Goal: Task Accomplishment & Management: Use online tool/utility

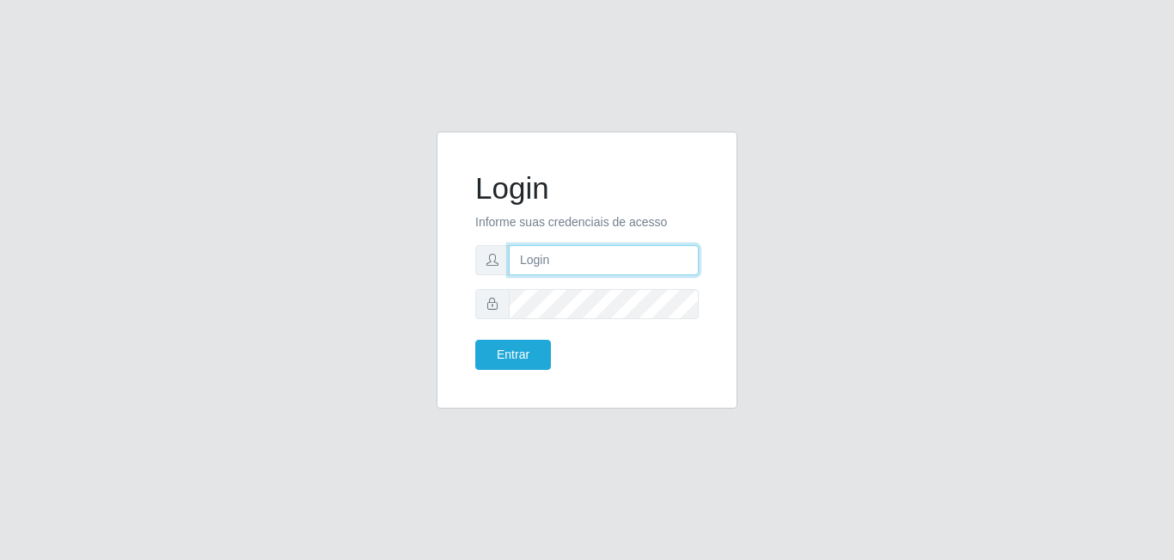
type input "[EMAIL_ADDRESS][DOMAIN_NAME]"
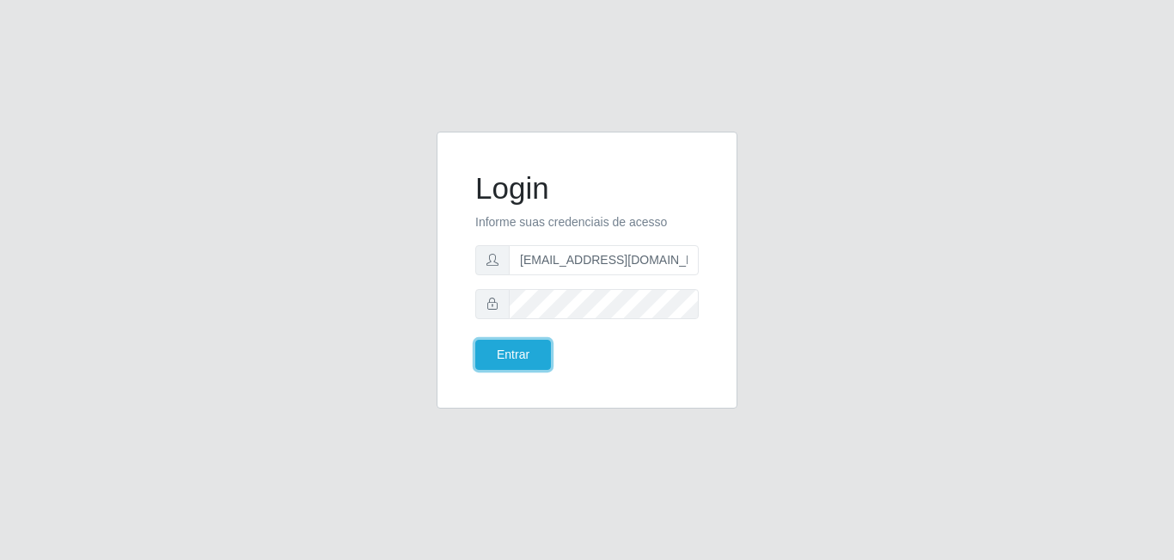
click at [525, 346] on button "Entrar" at bounding box center [513, 355] width 76 height 30
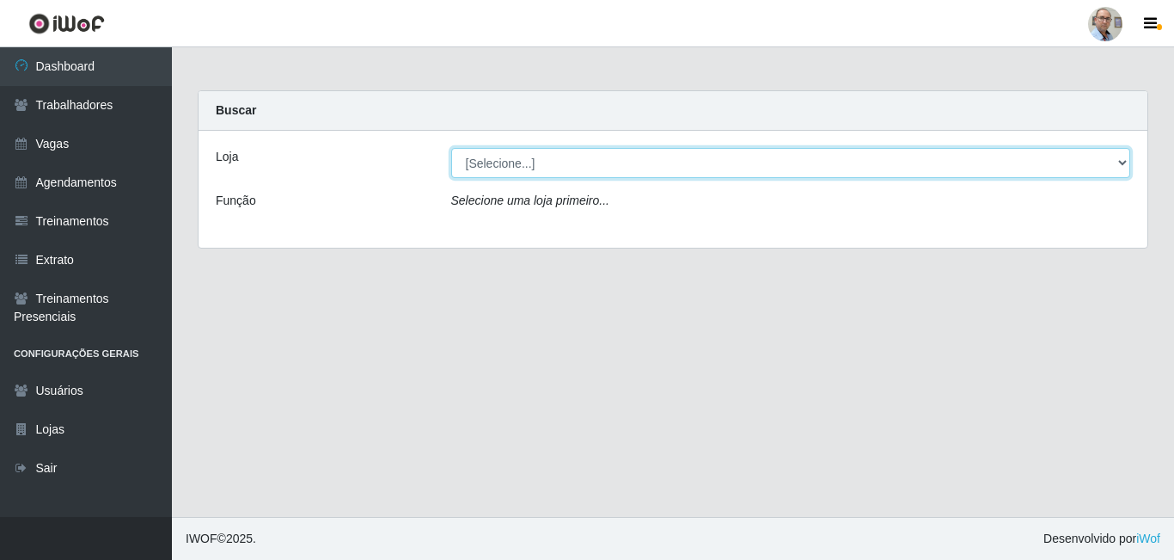
drag, startPoint x: 598, startPoint y: 166, endPoint x: 591, endPoint y: 175, distance: 11.7
click at [598, 166] on select "[Selecione...] Mar Vermelho - Loja 04" at bounding box center [791, 163] width 680 height 30
select select "251"
click at [451, 148] on select "[Selecione...] Mar Vermelho - Loja 04" at bounding box center [791, 163] width 680 height 30
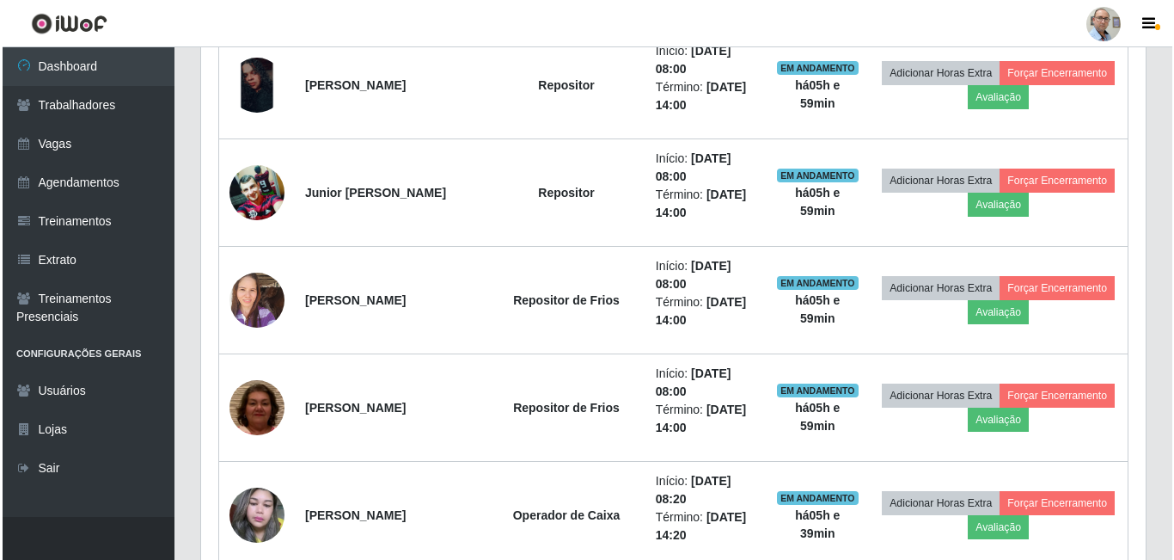
scroll to position [1289, 0]
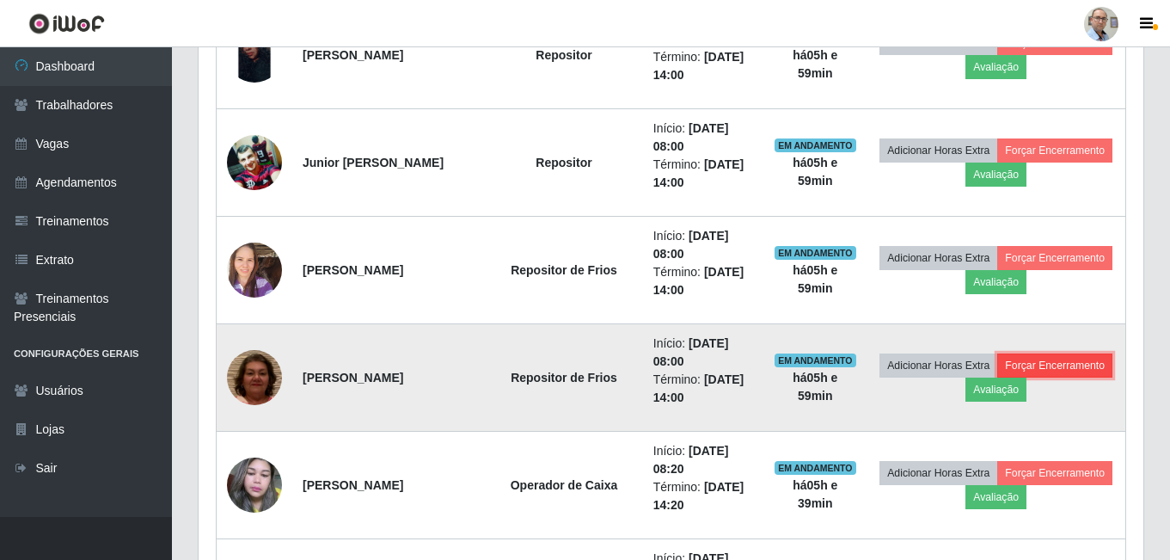
click at [997, 377] on button "Forçar Encerramento" at bounding box center [1054, 365] width 115 height 24
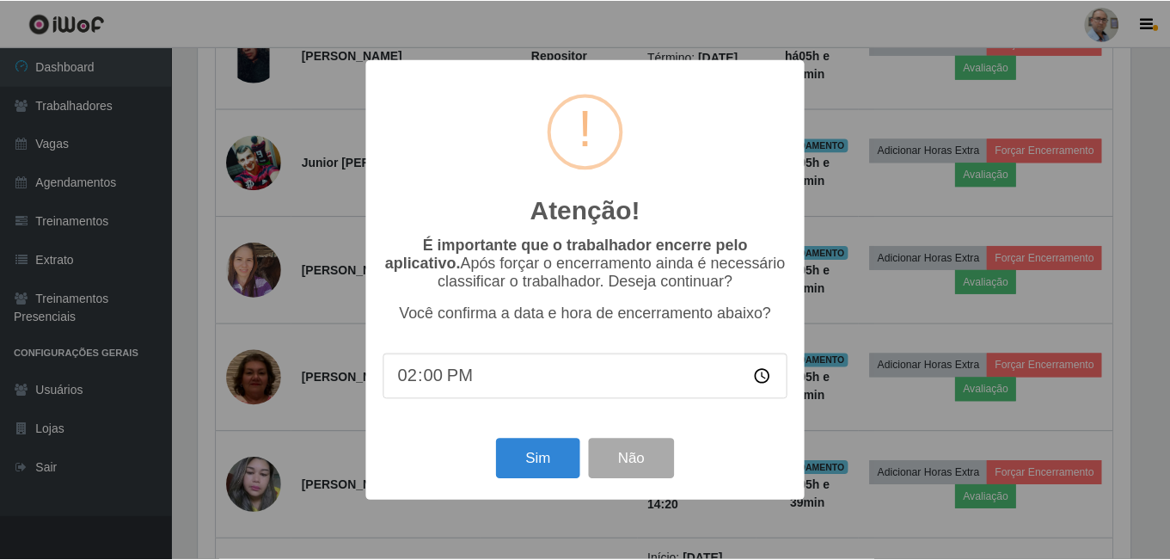
scroll to position [357, 936]
click at [532, 465] on button "Sim" at bounding box center [539, 458] width 83 height 40
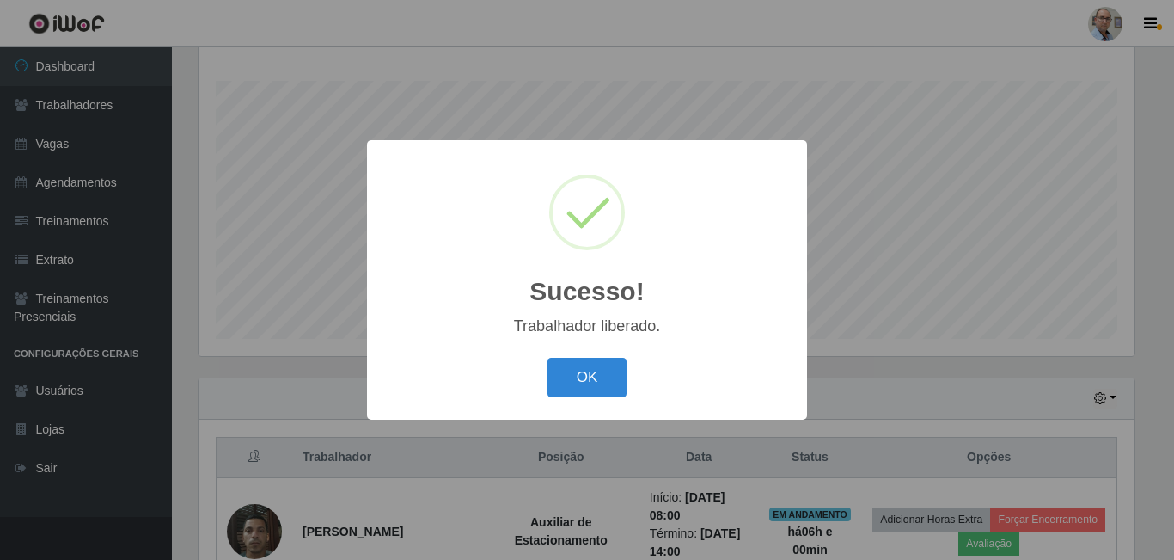
click at [849, 374] on div "Sucesso! × Trabalhador liberado. OK Cancel" at bounding box center [587, 280] width 1174 height 560
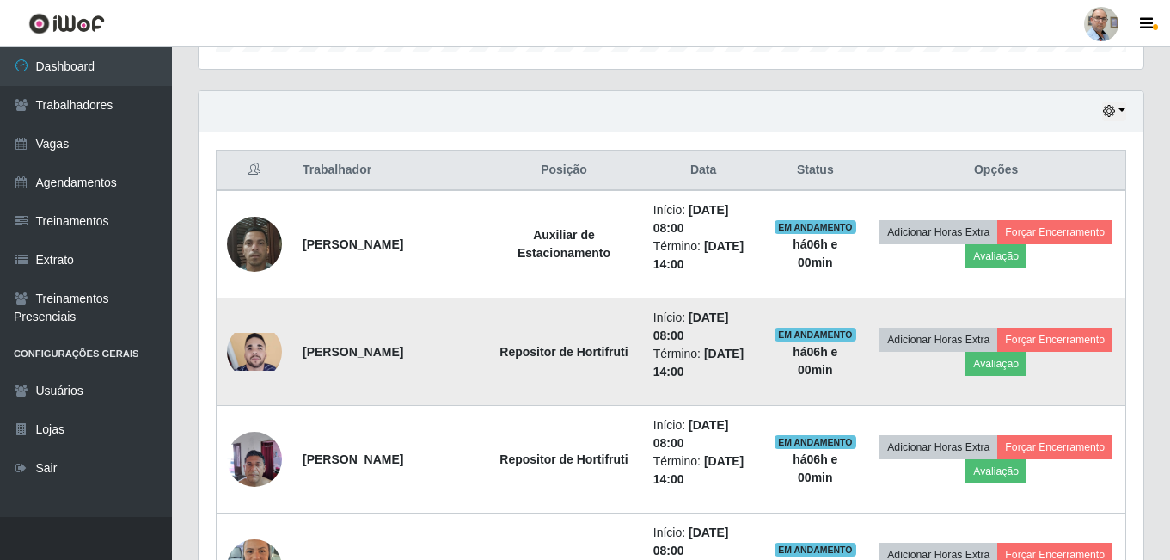
scroll to position [534, 0]
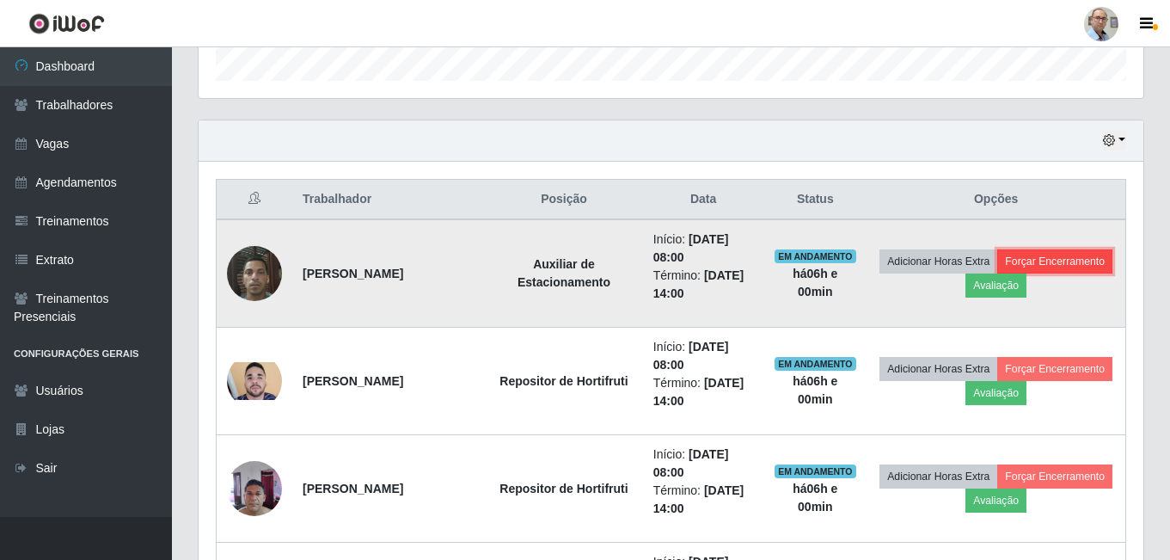
click at [1018, 273] on button "Forçar Encerramento" at bounding box center [1054, 261] width 115 height 24
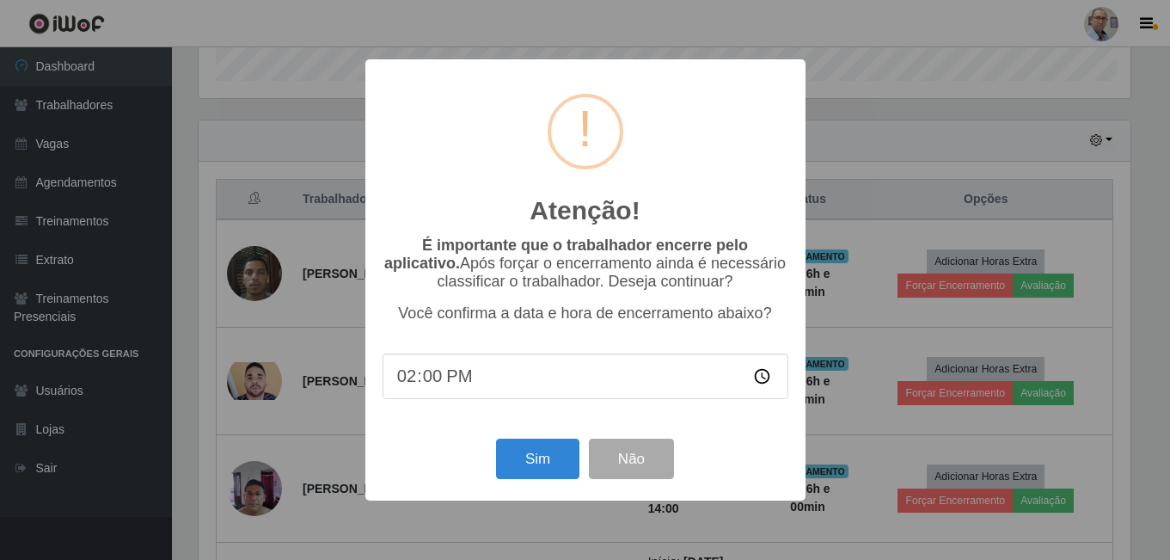
scroll to position [357, 936]
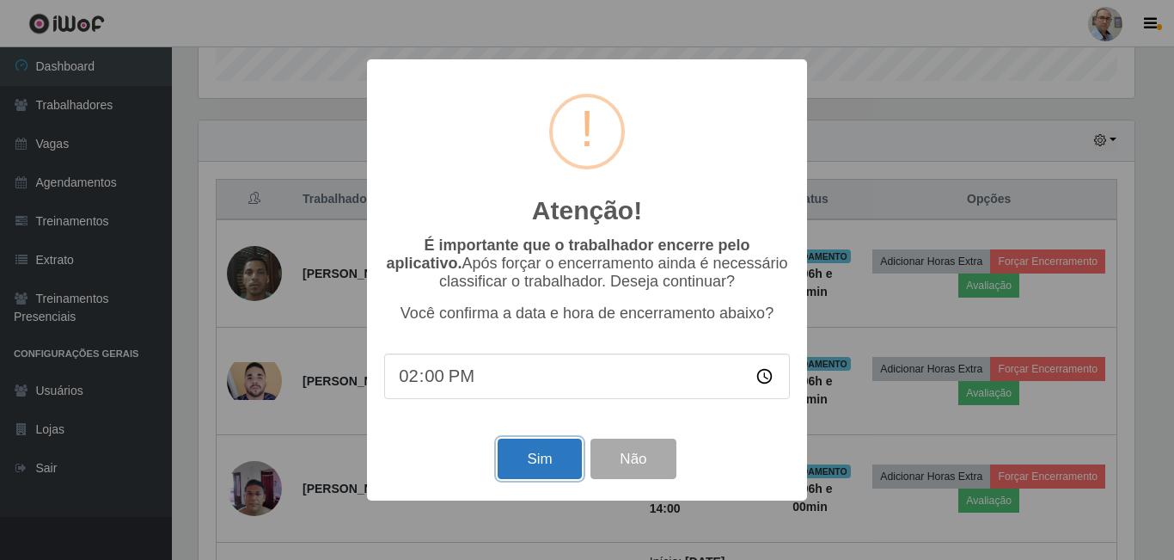
click at [520, 456] on button "Sim" at bounding box center [539, 458] width 83 height 40
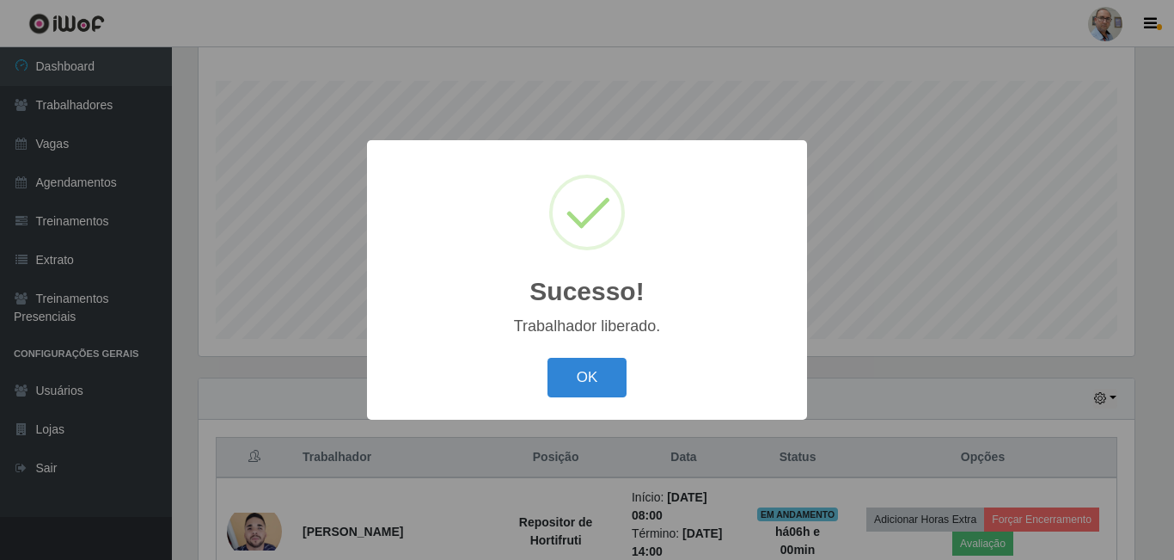
click at [901, 380] on div "Sucesso! × Trabalhador liberado. OK Cancel" at bounding box center [587, 280] width 1174 height 560
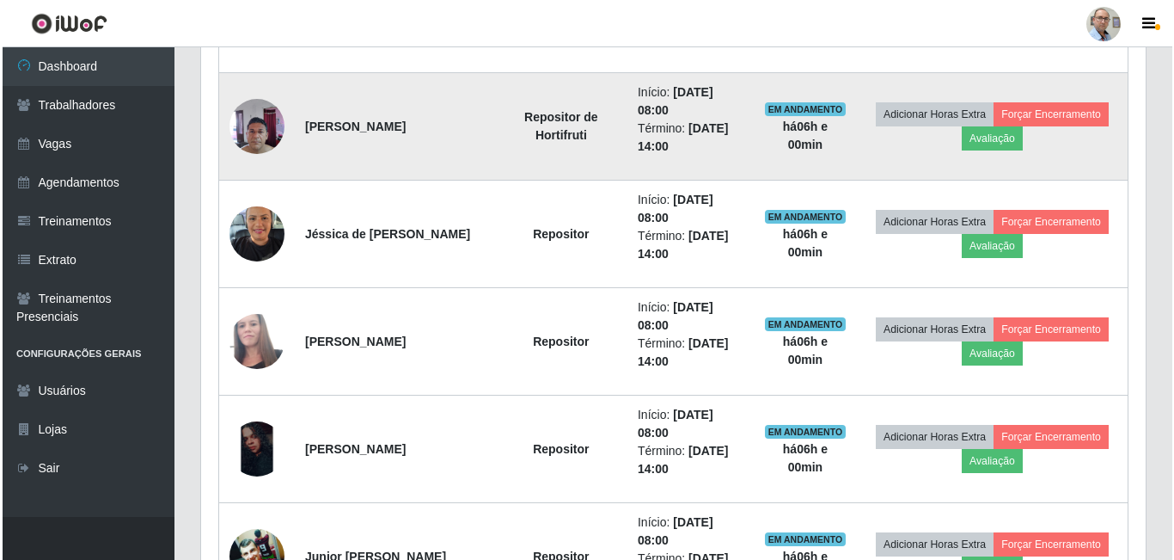
scroll to position [792, 0]
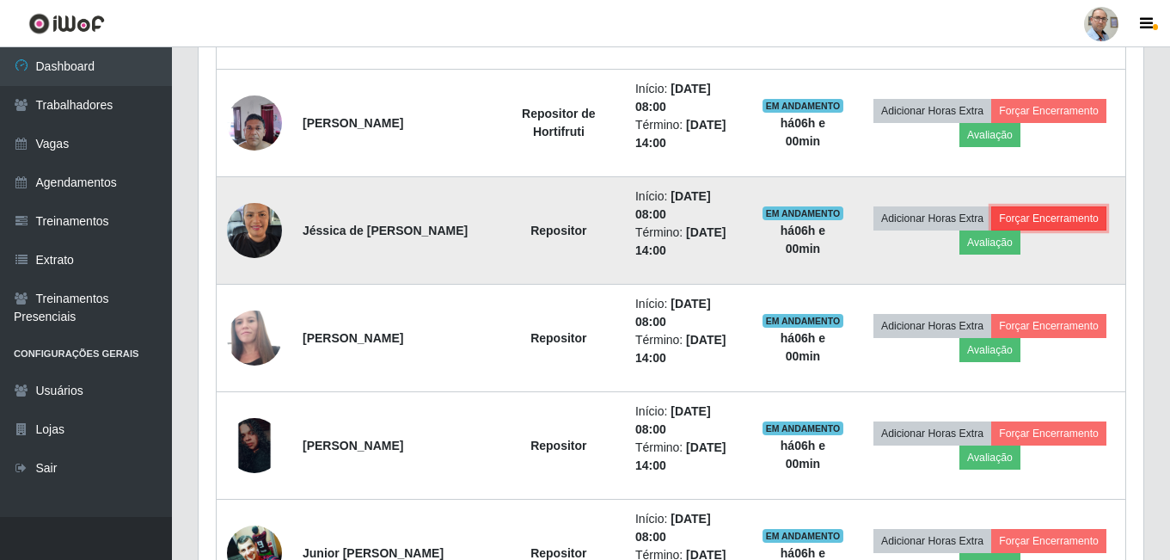
click at [1046, 217] on button "Forçar Encerramento" at bounding box center [1048, 218] width 115 height 24
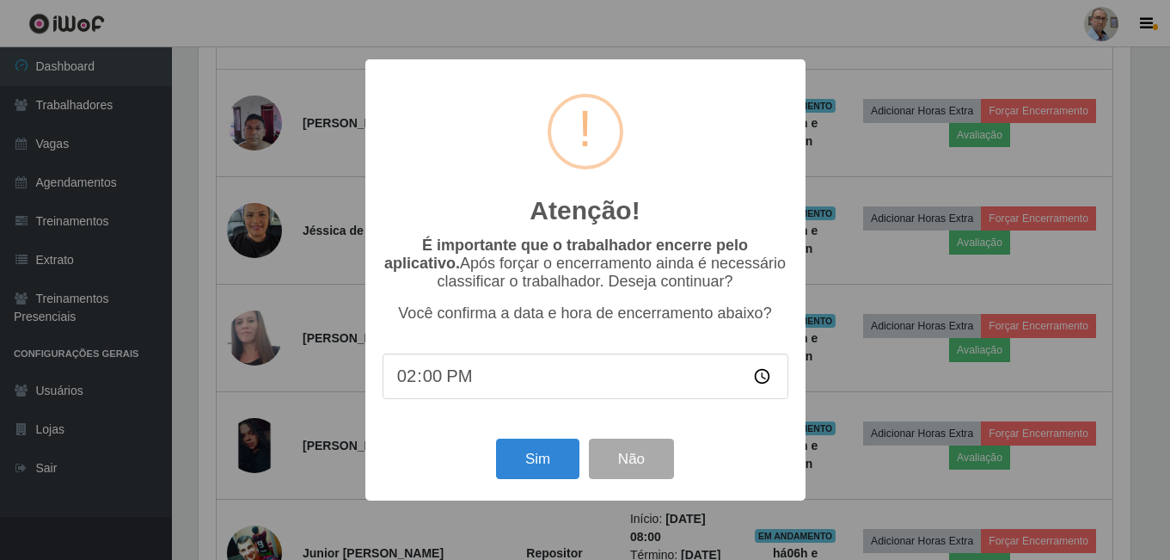
scroll to position [357, 936]
click at [543, 454] on button "Sim" at bounding box center [539, 458] width 83 height 40
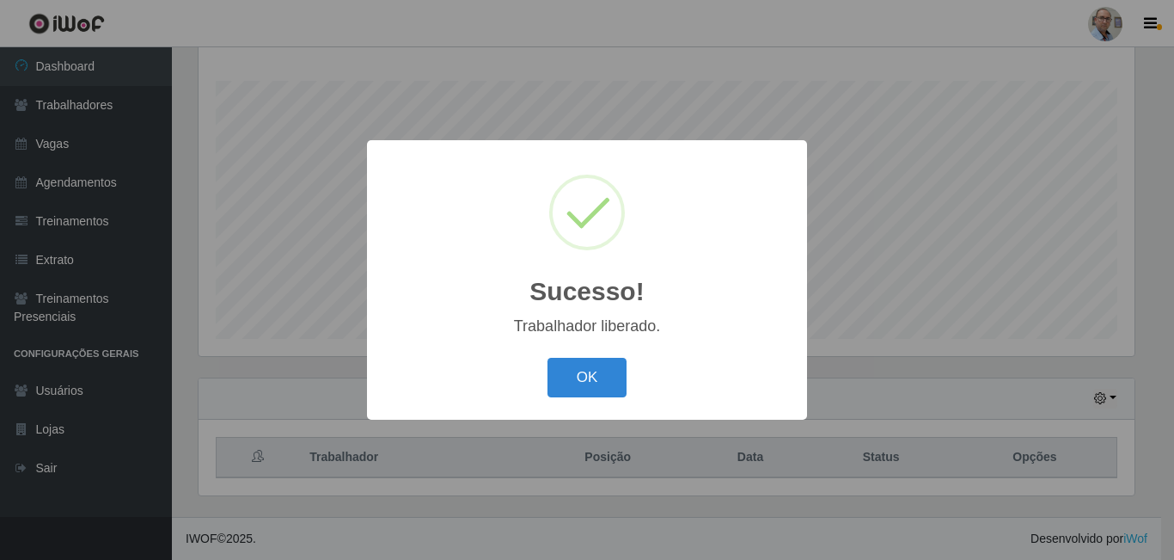
click at [1037, 267] on div "Sucesso! × Trabalhador liberado. OK Cancel" at bounding box center [587, 280] width 1174 height 560
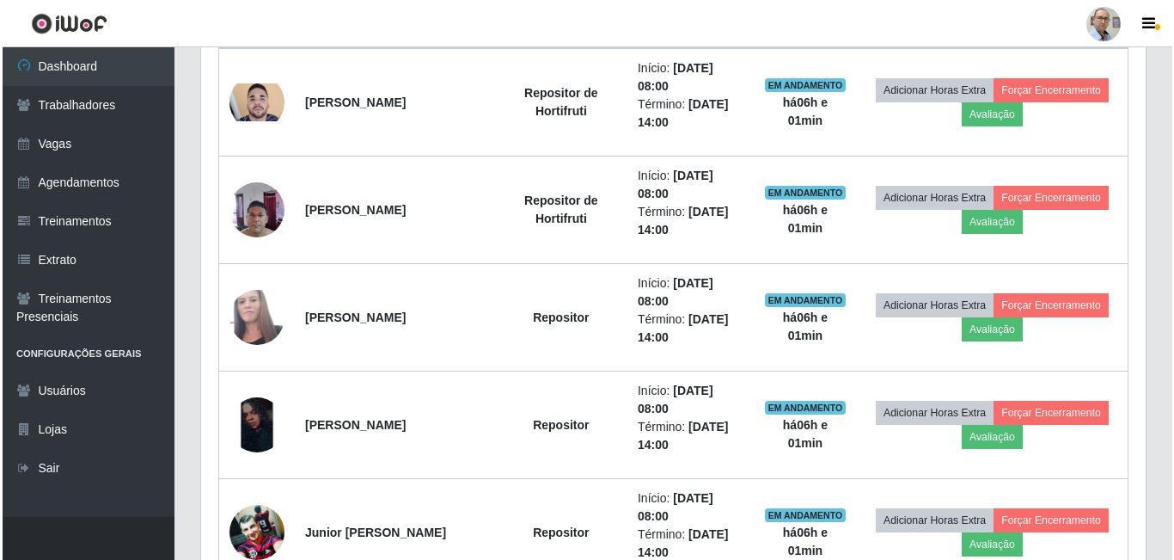
scroll to position [706, 0]
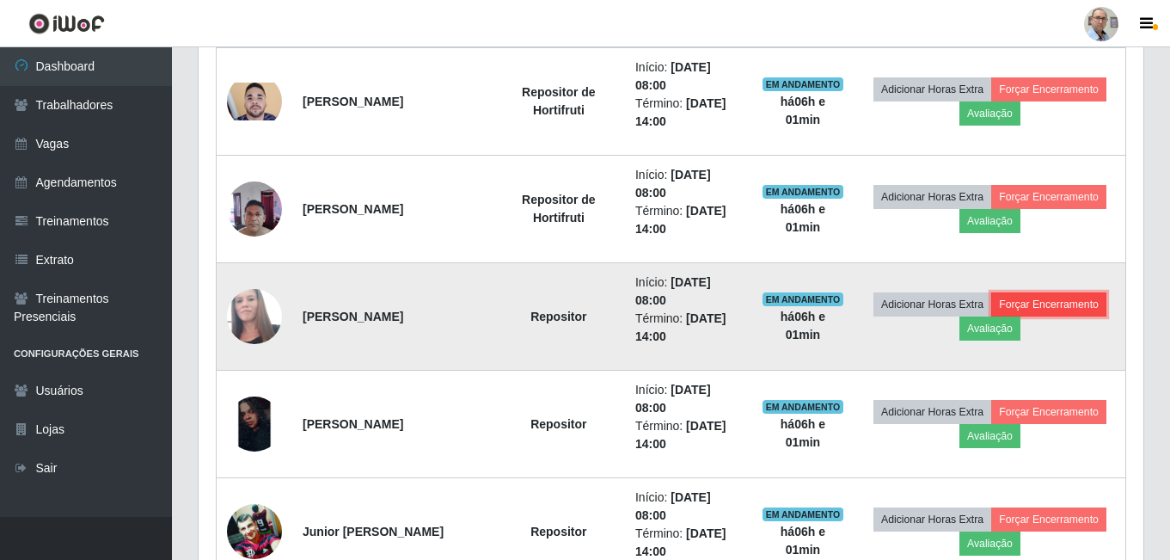
click at [1044, 309] on button "Forçar Encerramento" at bounding box center [1048, 304] width 115 height 24
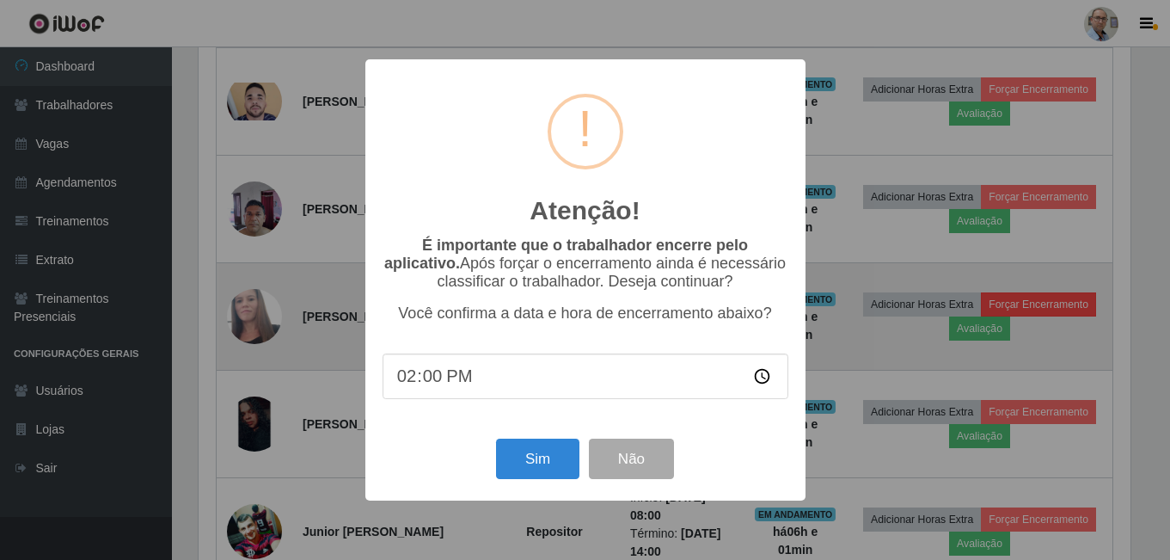
scroll to position [357, 936]
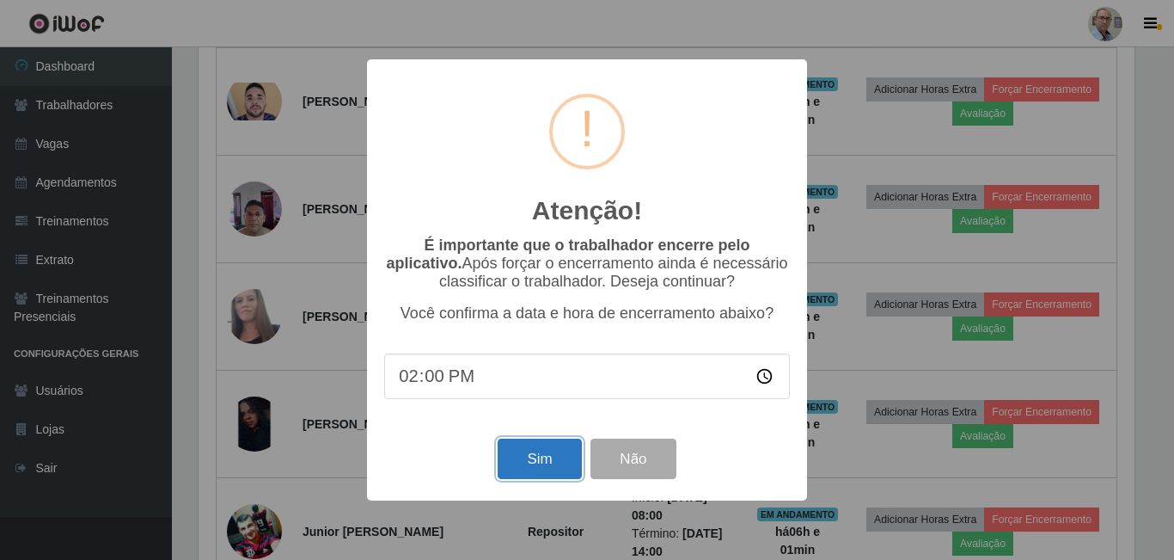
click at [543, 474] on button "Sim" at bounding box center [539, 458] width 83 height 40
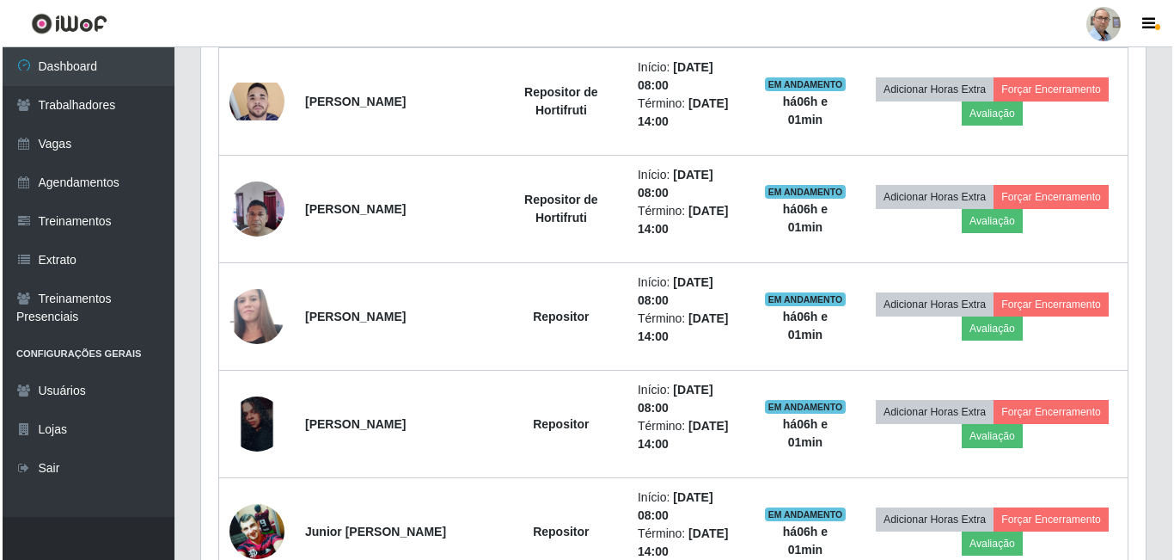
scroll to position [0, 0]
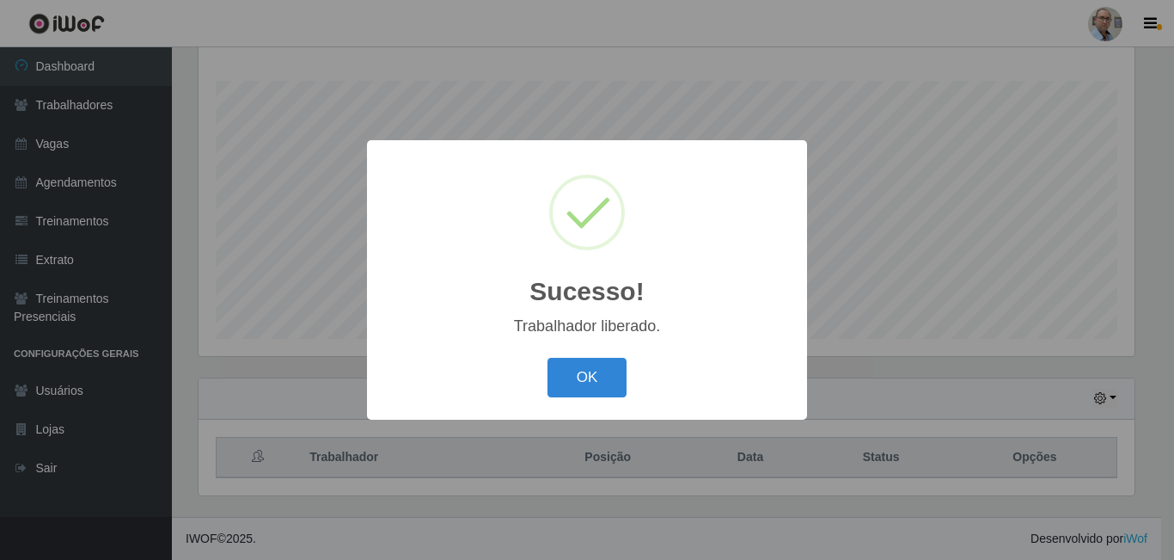
click at [924, 384] on div "Sucesso! × Trabalhador liberado. OK Cancel" at bounding box center [587, 280] width 1174 height 560
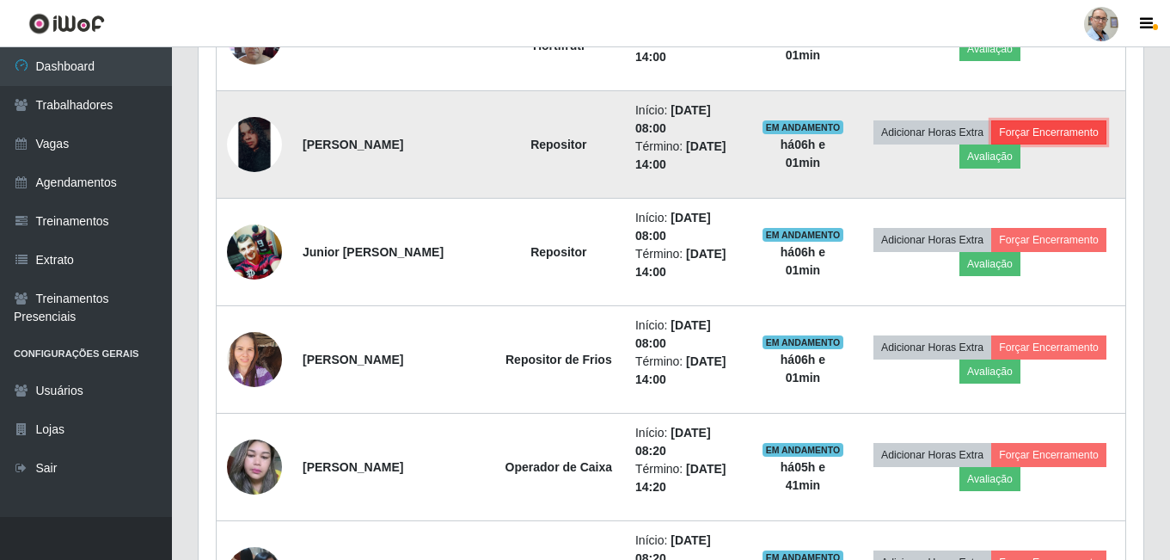
click at [1049, 130] on button "Forçar Encerramento" at bounding box center [1048, 132] width 115 height 24
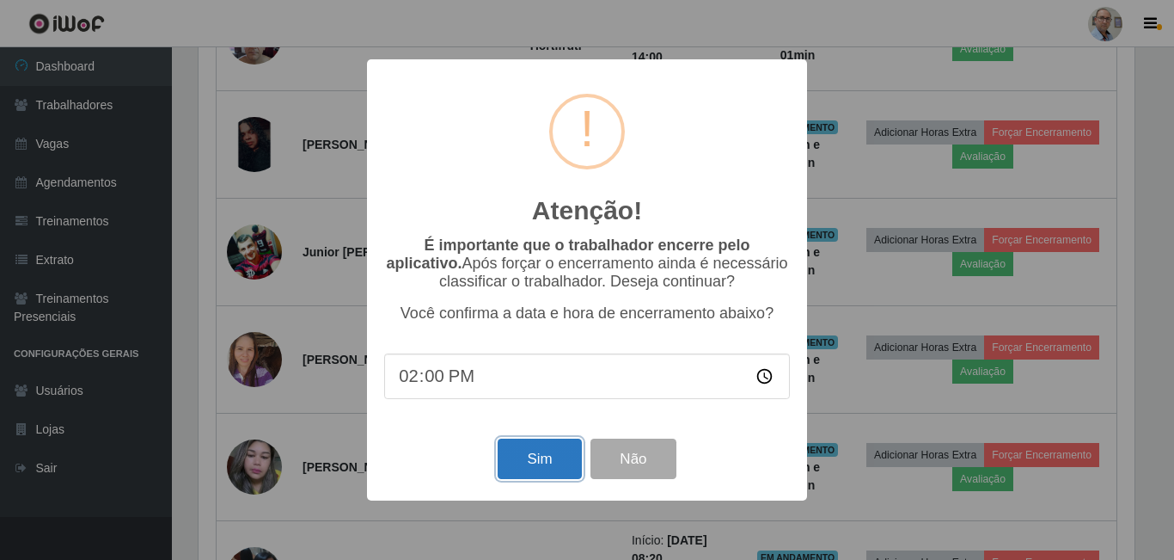
click at [562, 468] on button "Sim" at bounding box center [539, 458] width 83 height 40
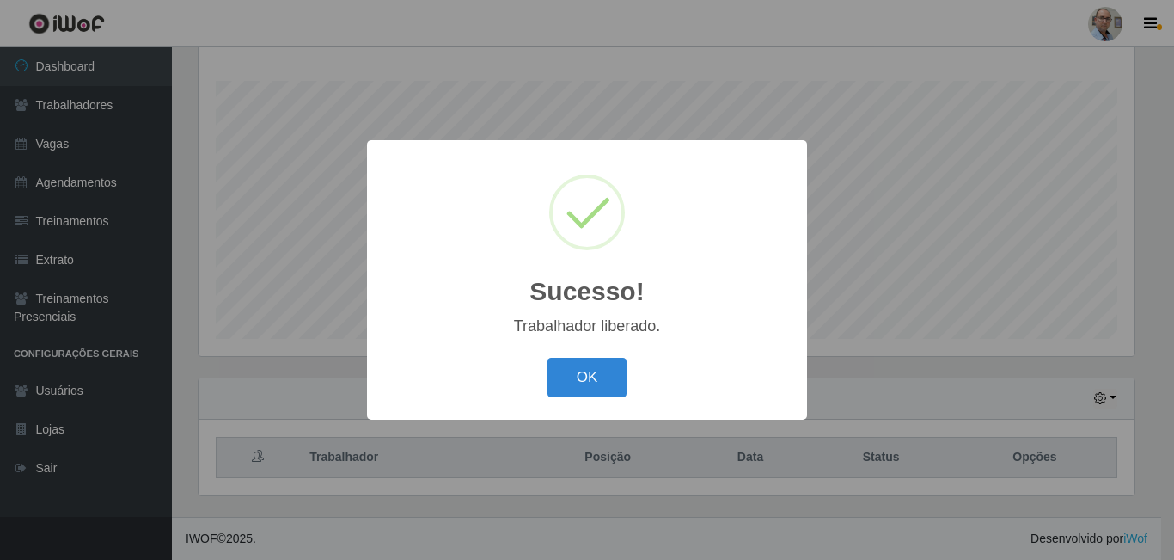
click at [860, 383] on div "Sucesso! × Trabalhador liberado. OK Cancel" at bounding box center [587, 280] width 1174 height 560
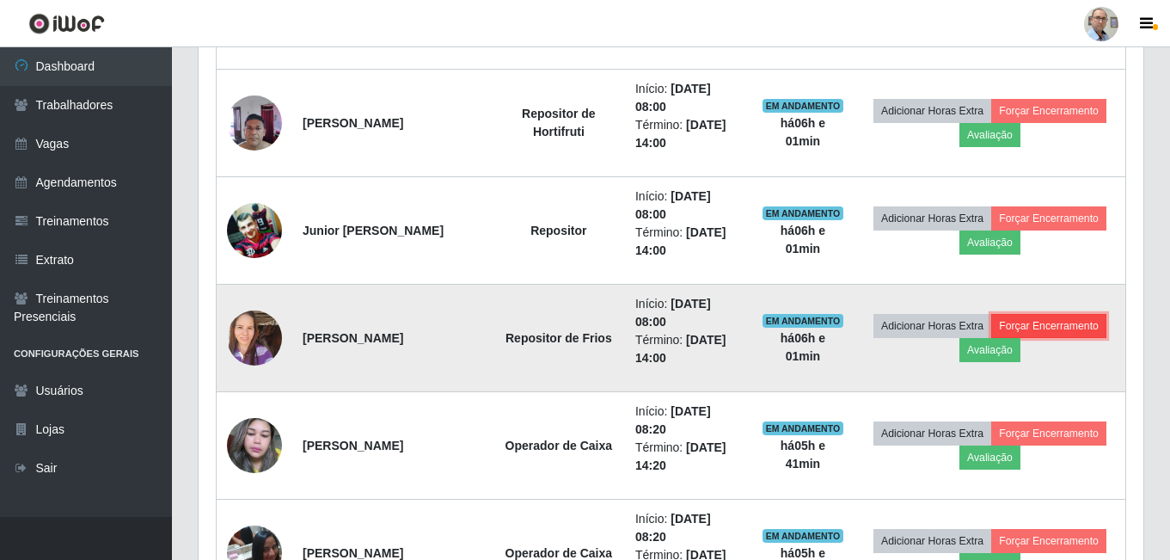
click at [1081, 317] on button "Forçar Encerramento" at bounding box center [1048, 326] width 115 height 24
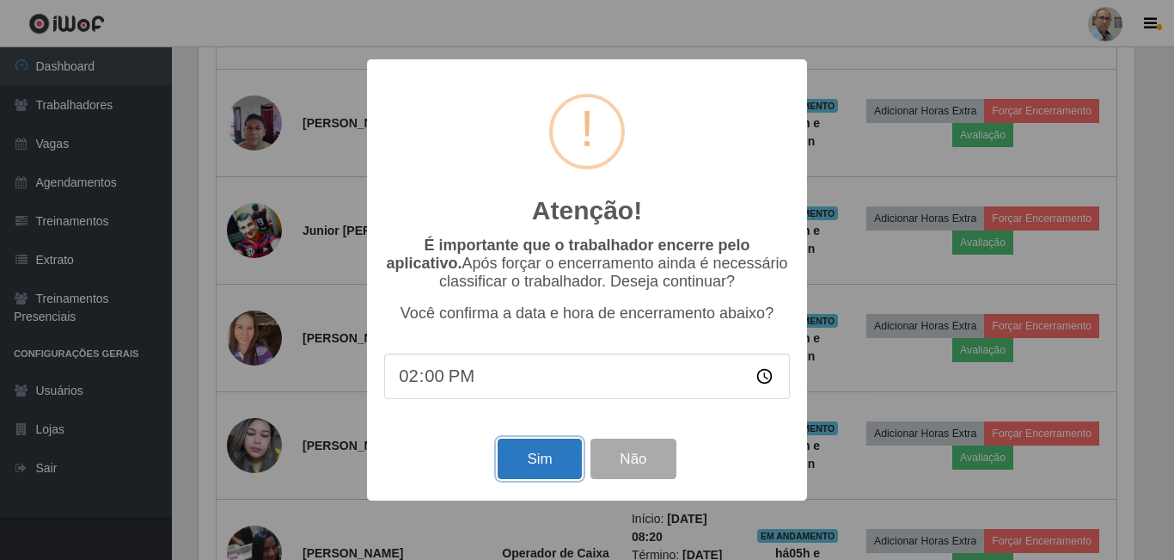
click at [520, 450] on button "Sim" at bounding box center [539, 458] width 83 height 40
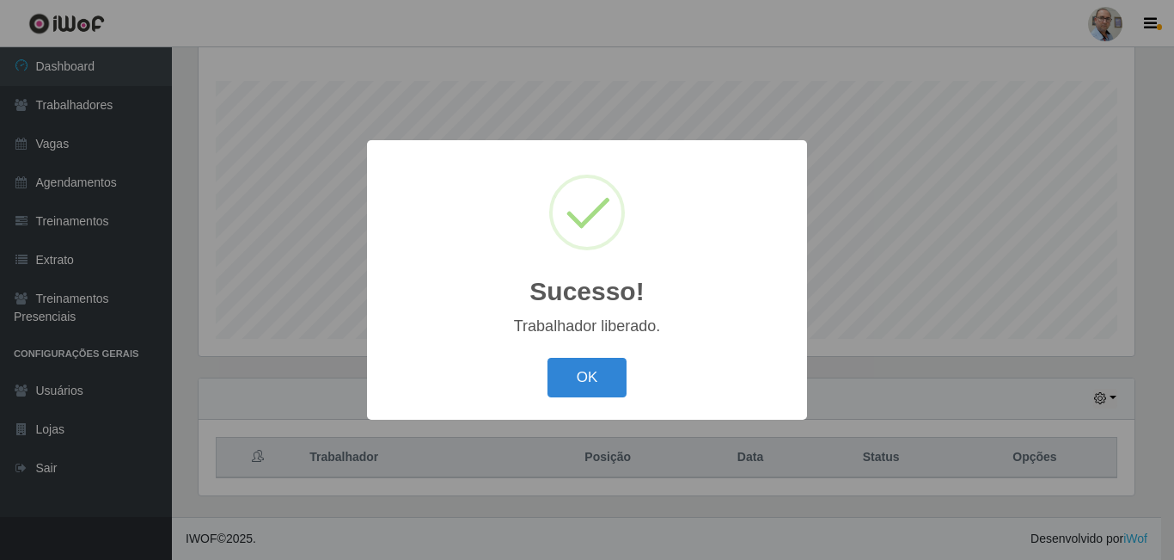
click at [890, 373] on div "Sucesso! × Trabalhador liberado. OK Cancel" at bounding box center [587, 280] width 1174 height 560
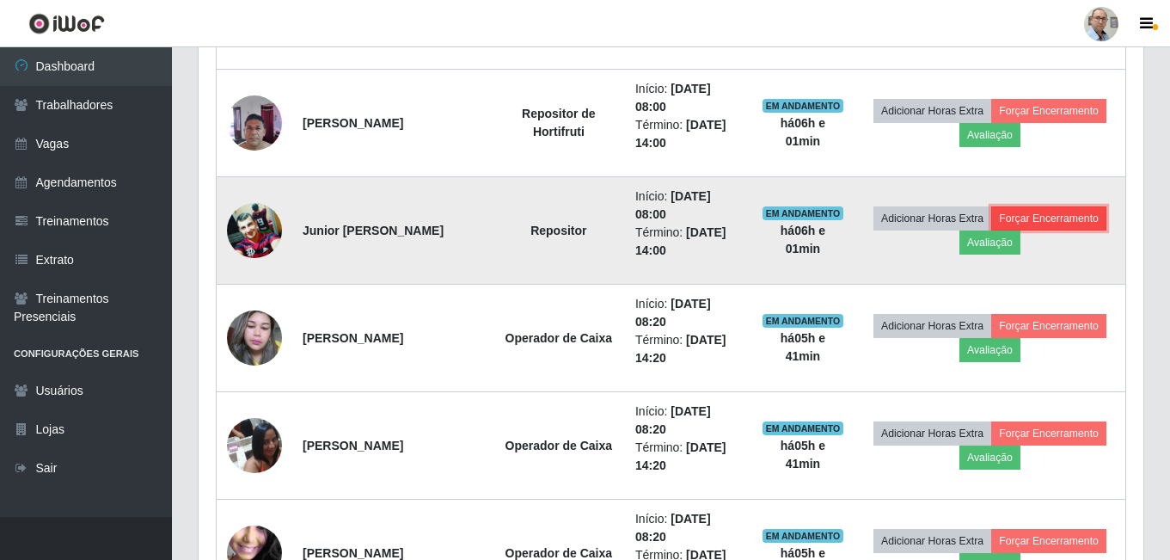
click at [1078, 224] on button "Forçar Encerramento" at bounding box center [1048, 218] width 115 height 24
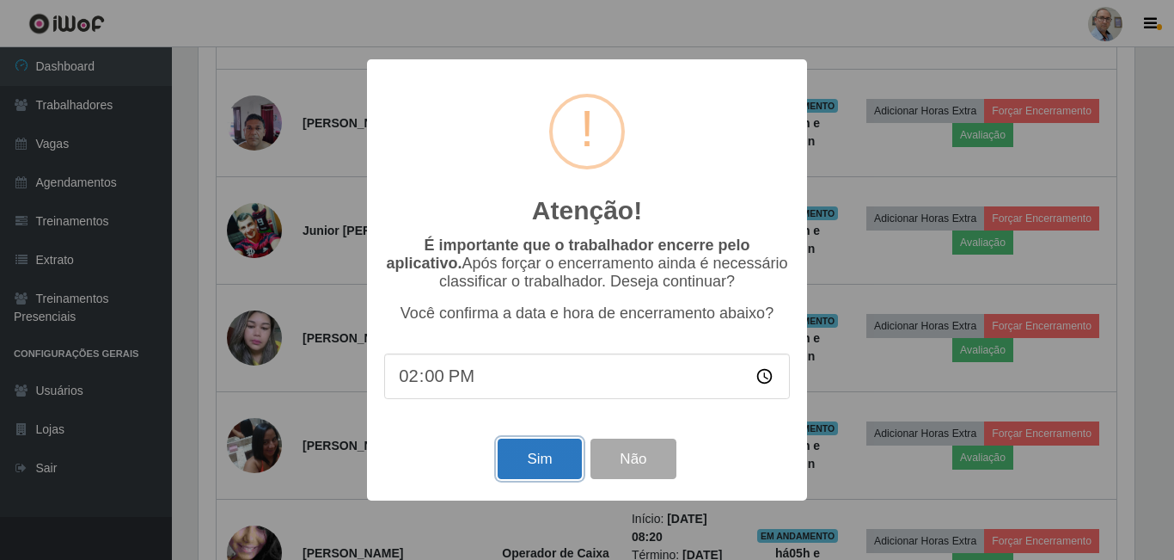
click at [542, 470] on button "Sim" at bounding box center [539, 458] width 83 height 40
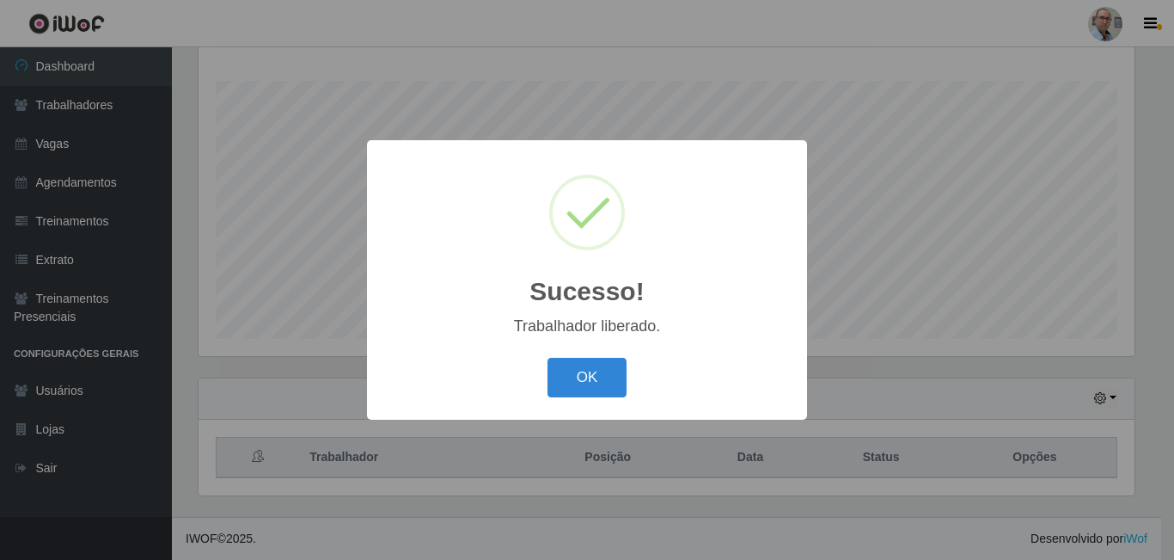
click at [826, 369] on div "Sucesso! × Trabalhador liberado. OK Cancel" at bounding box center [587, 280] width 1174 height 560
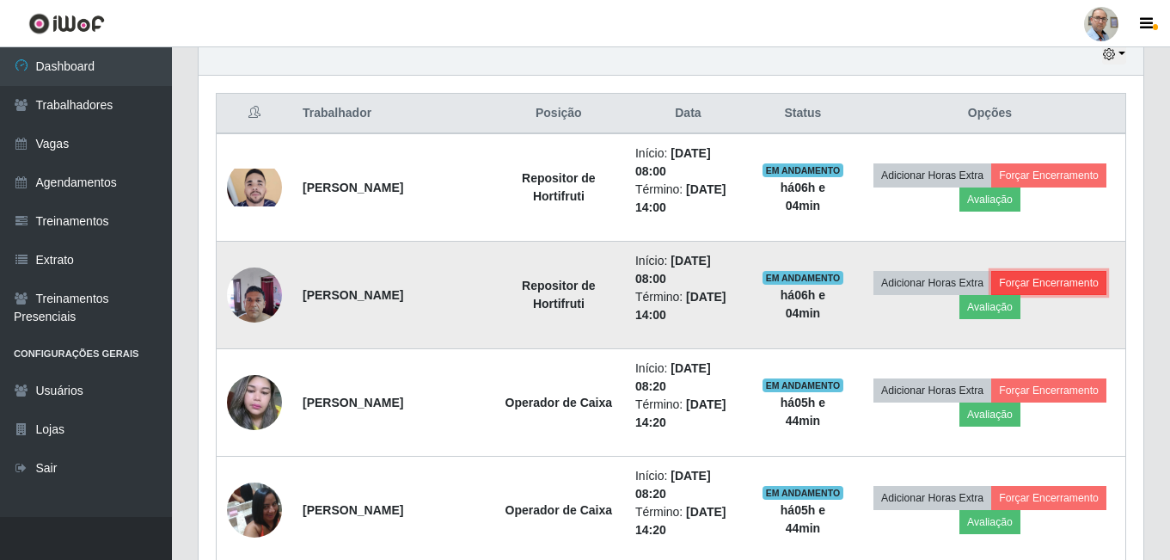
click at [1050, 277] on button "Forçar Encerramento" at bounding box center [1048, 283] width 115 height 24
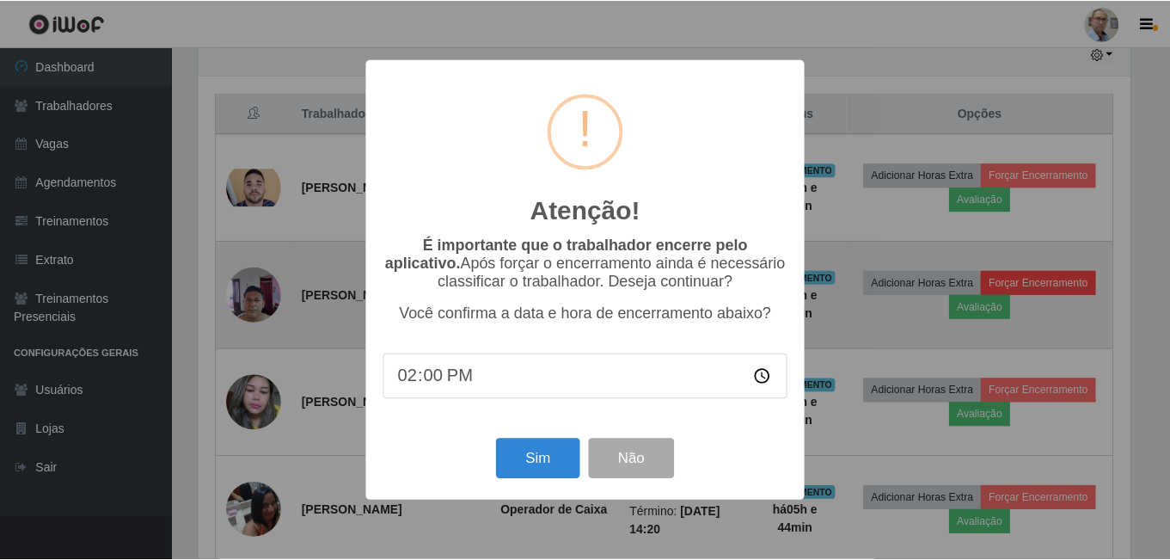
scroll to position [357, 936]
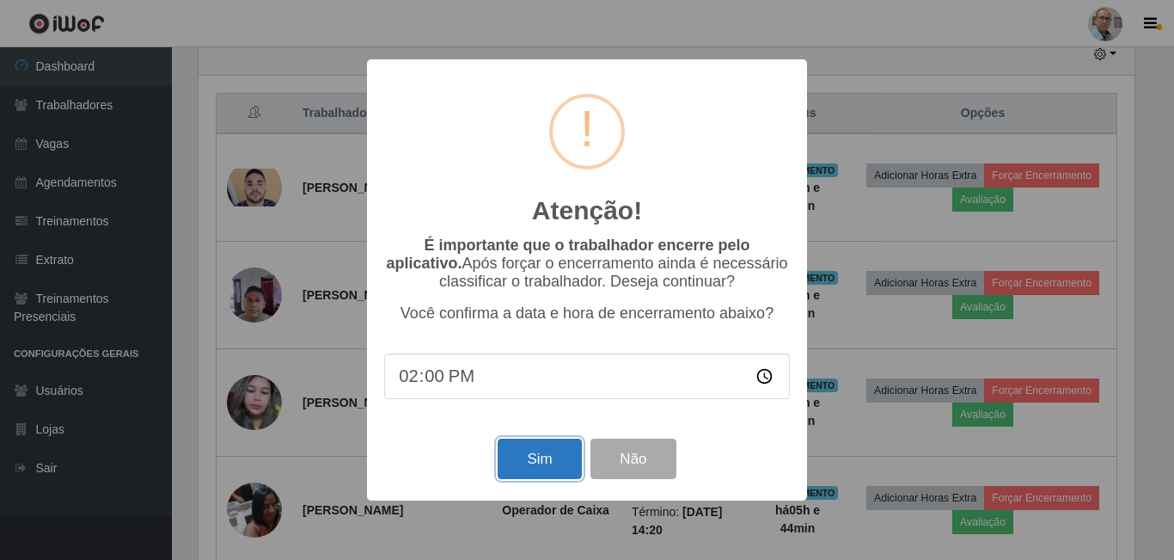
click at [562, 462] on button "Sim" at bounding box center [539, 458] width 83 height 40
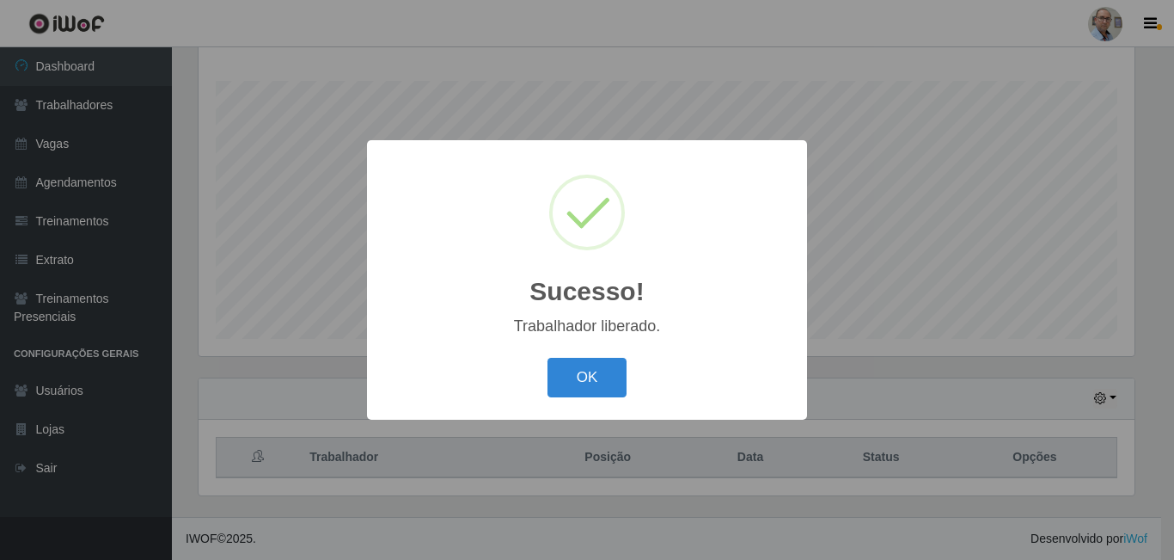
click at [860, 355] on div "Sucesso! × Trabalhador liberado. OK Cancel" at bounding box center [587, 280] width 1174 height 560
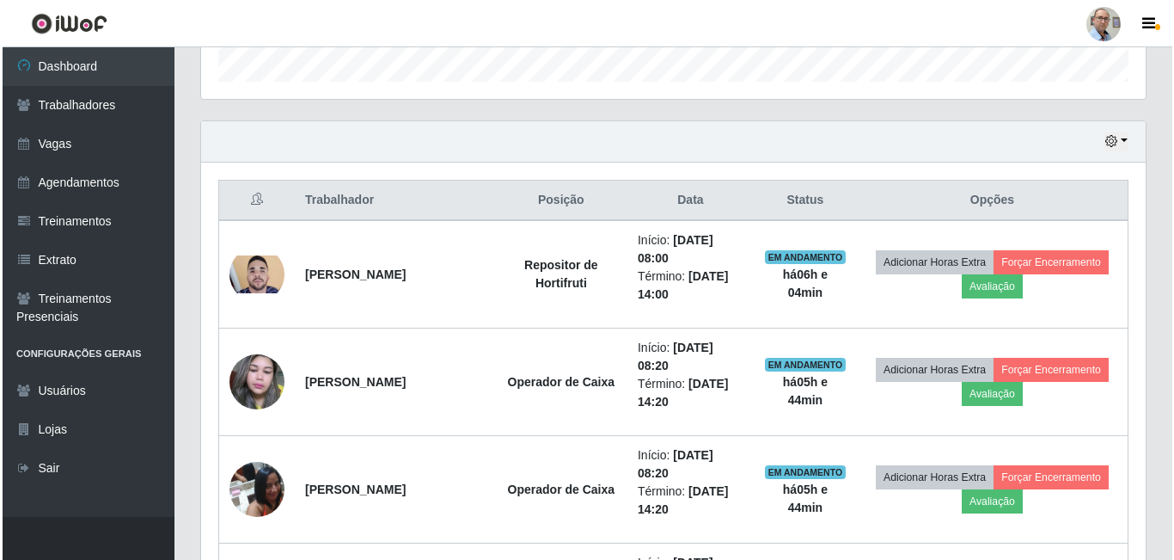
scroll to position [534, 0]
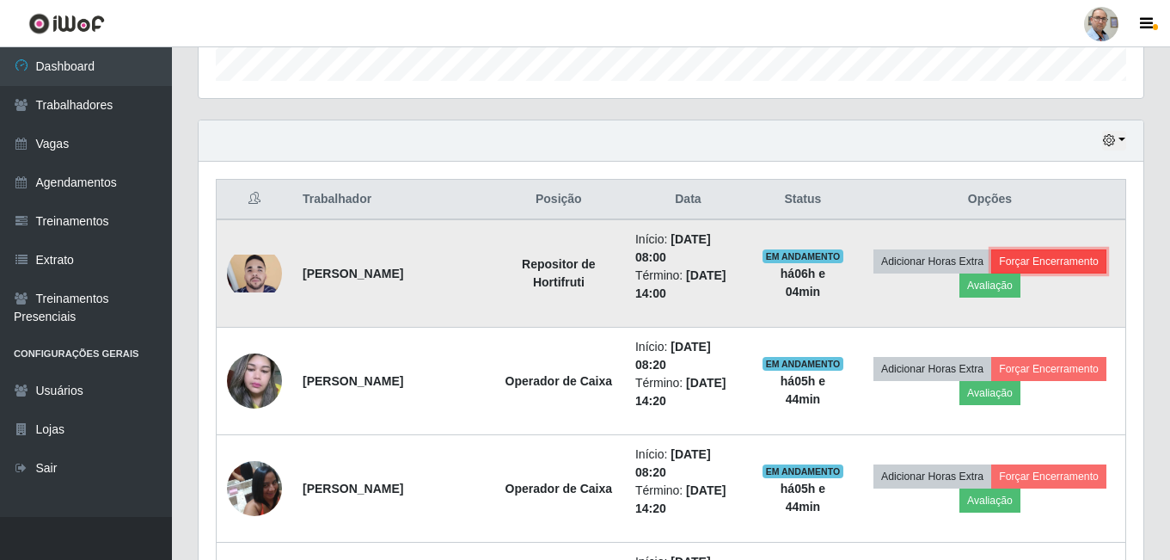
click at [1044, 254] on button "Forçar Encerramento" at bounding box center [1048, 261] width 115 height 24
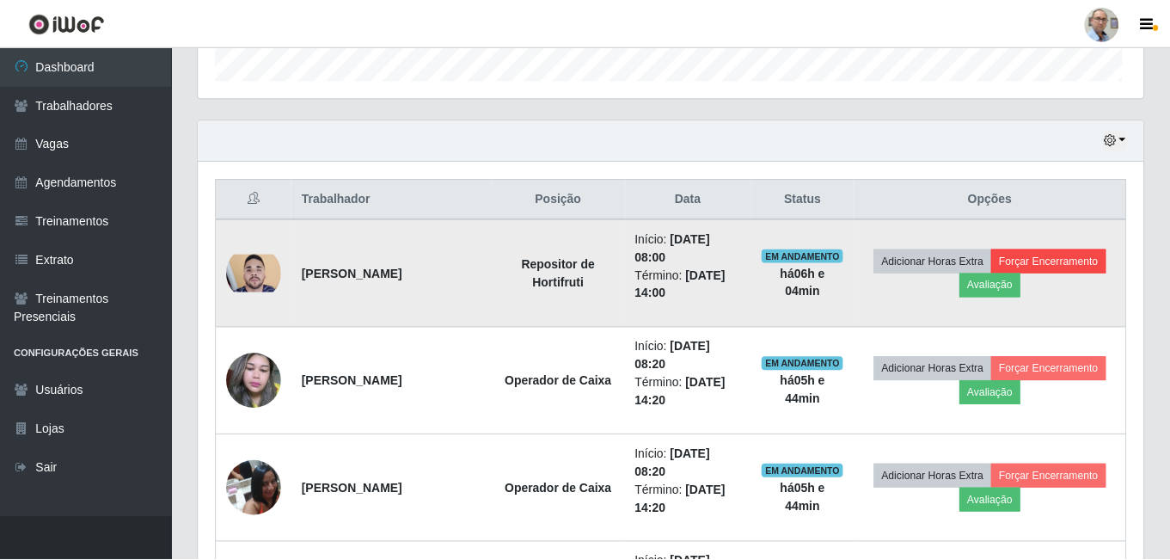
scroll to position [357, 936]
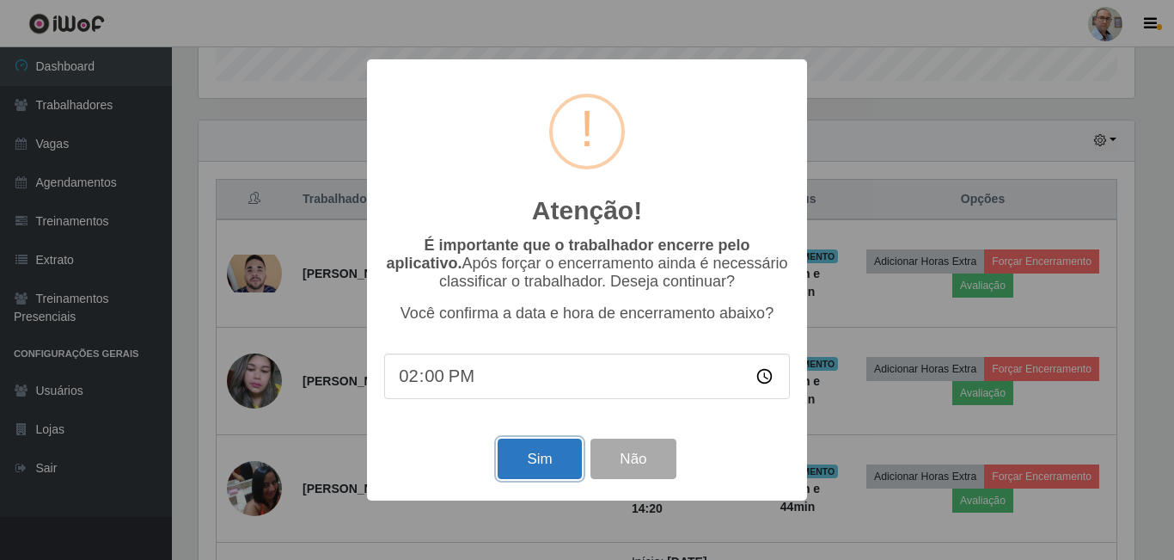
click at [520, 466] on button "Sim" at bounding box center [539, 458] width 83 height 40
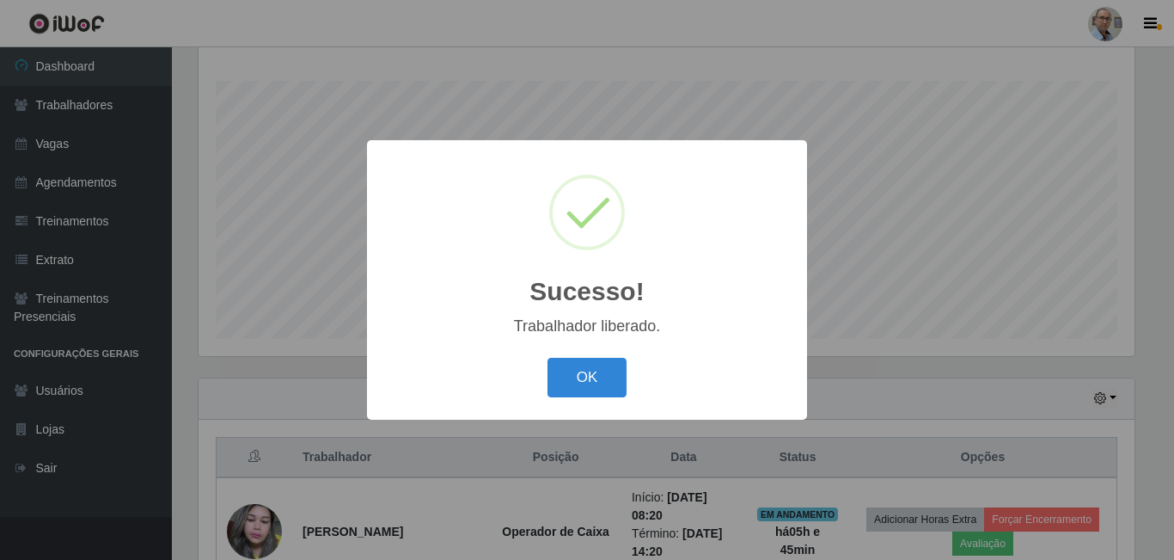
click at [829, 367] on div "Sucesso! × Trabalhador liberado. OK Cancel" at bounding box center [587, 280] width 1174 height 560
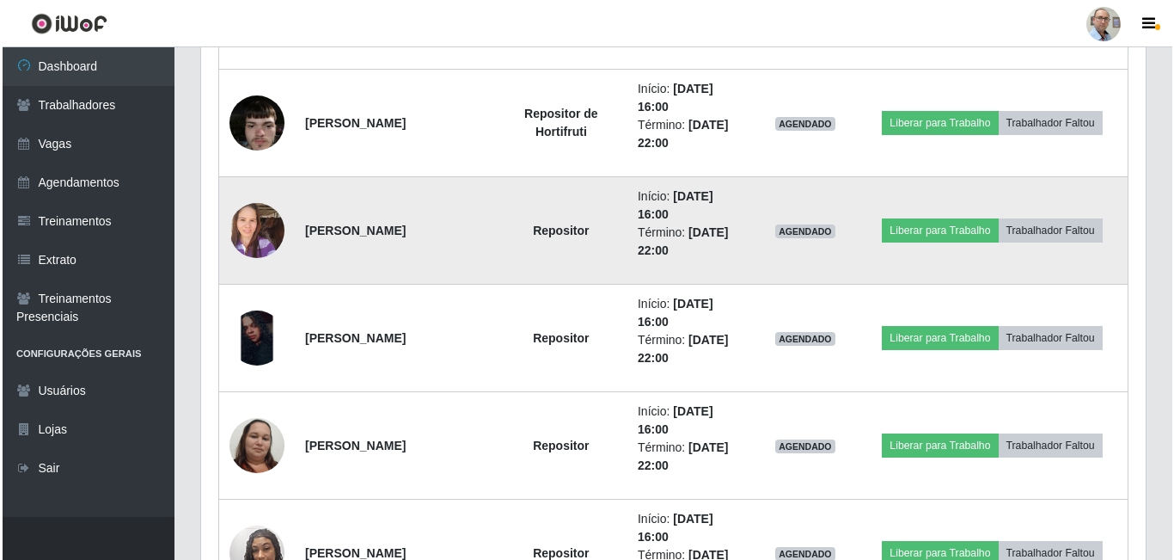
scroll to position [2167, 0]
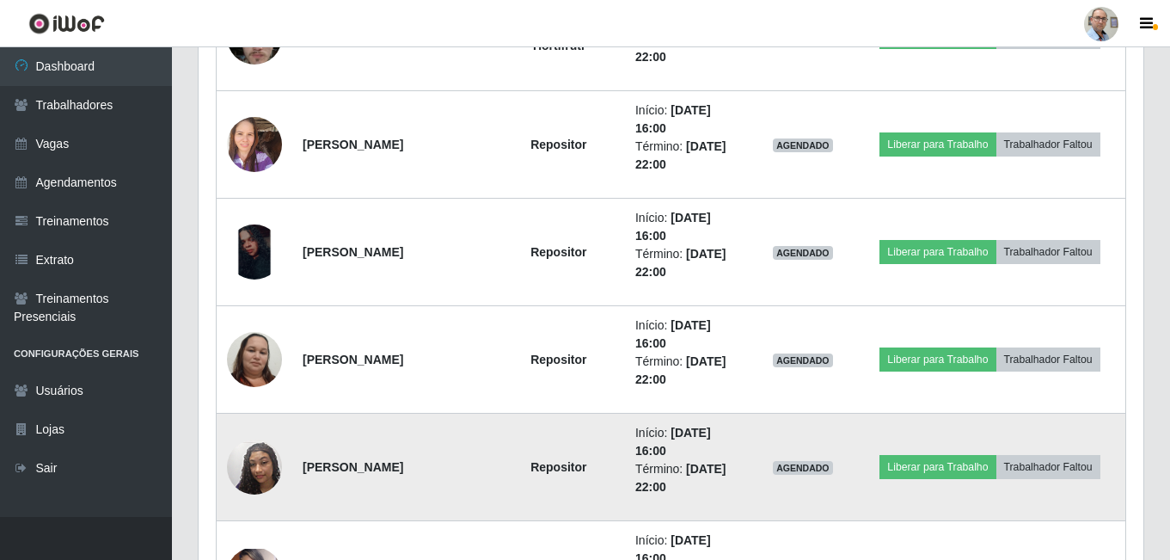
click at [250, 472] on img at bounding box center [254, 467] width 55 height 98
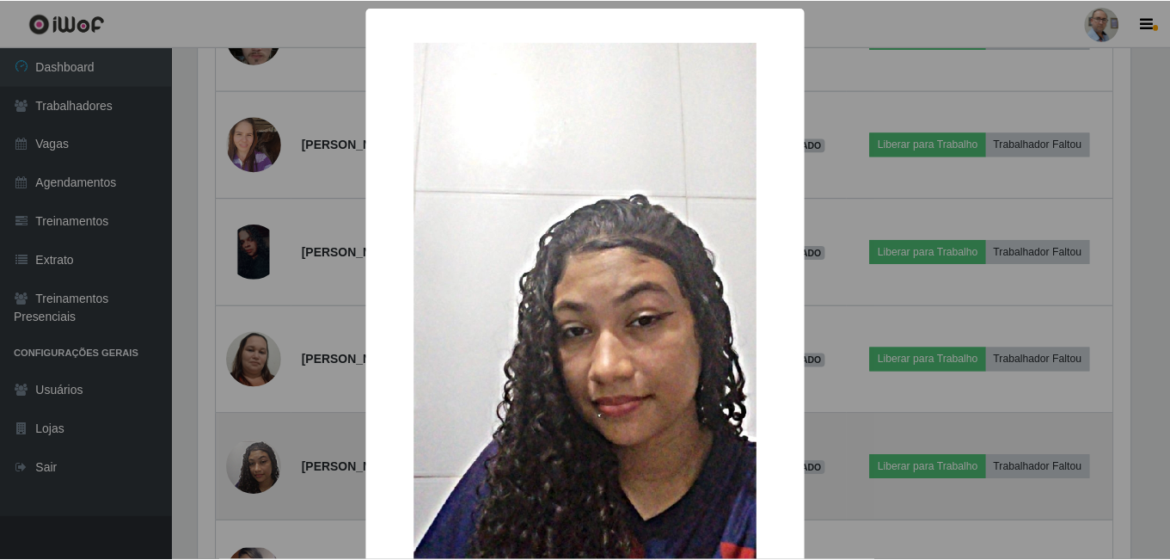
scroll to position [357, 936]
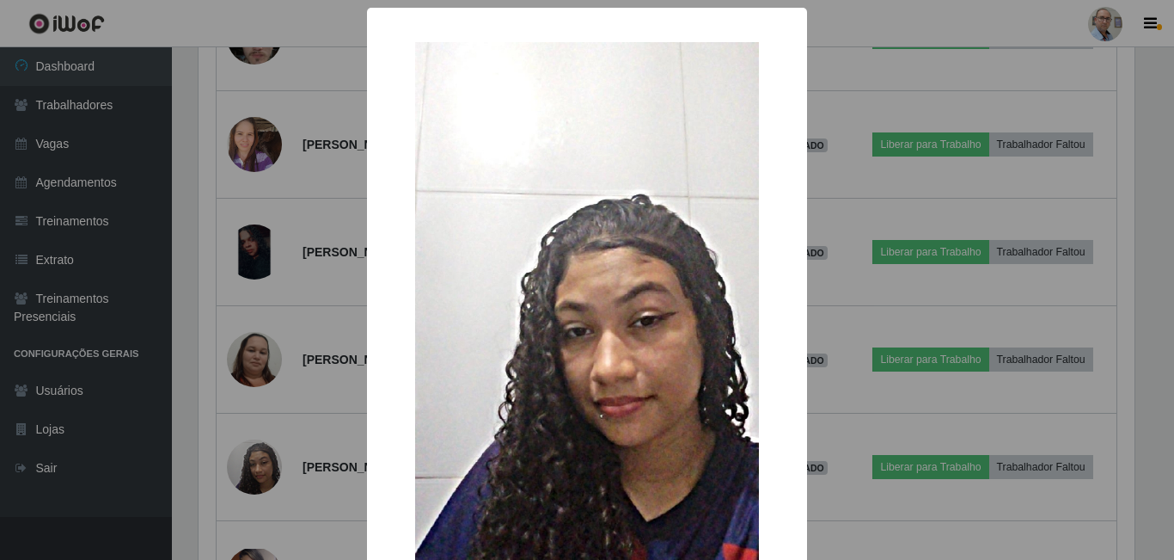
click at [328, 323] on div "× OK Cancel" at bounding box center [587, 280] width 1174 height 560
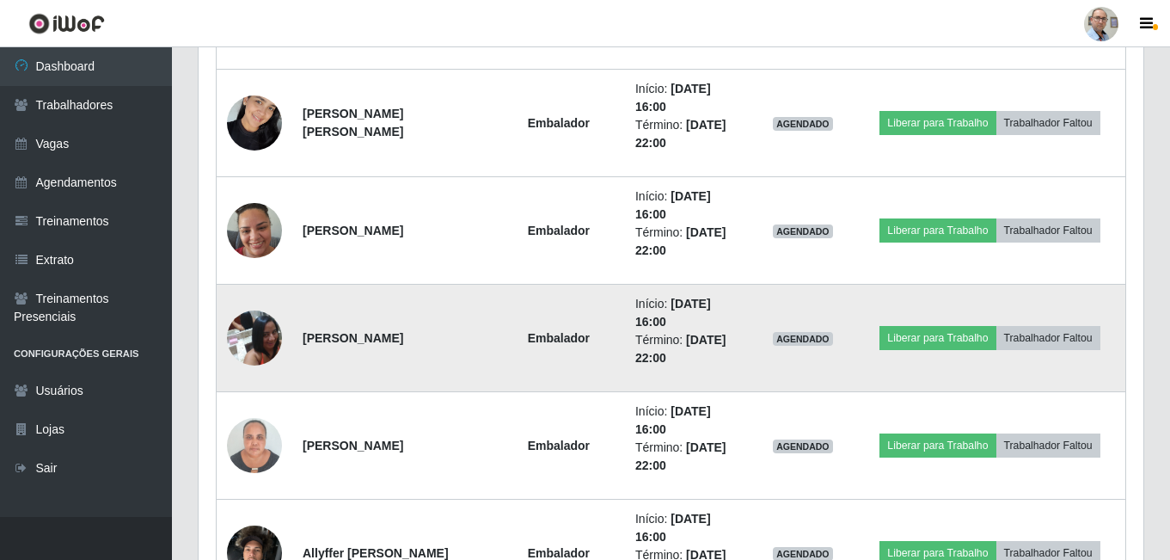
scroll to position [2416, 0]
